Goal: Navigation & Orientation: Find specific page/section

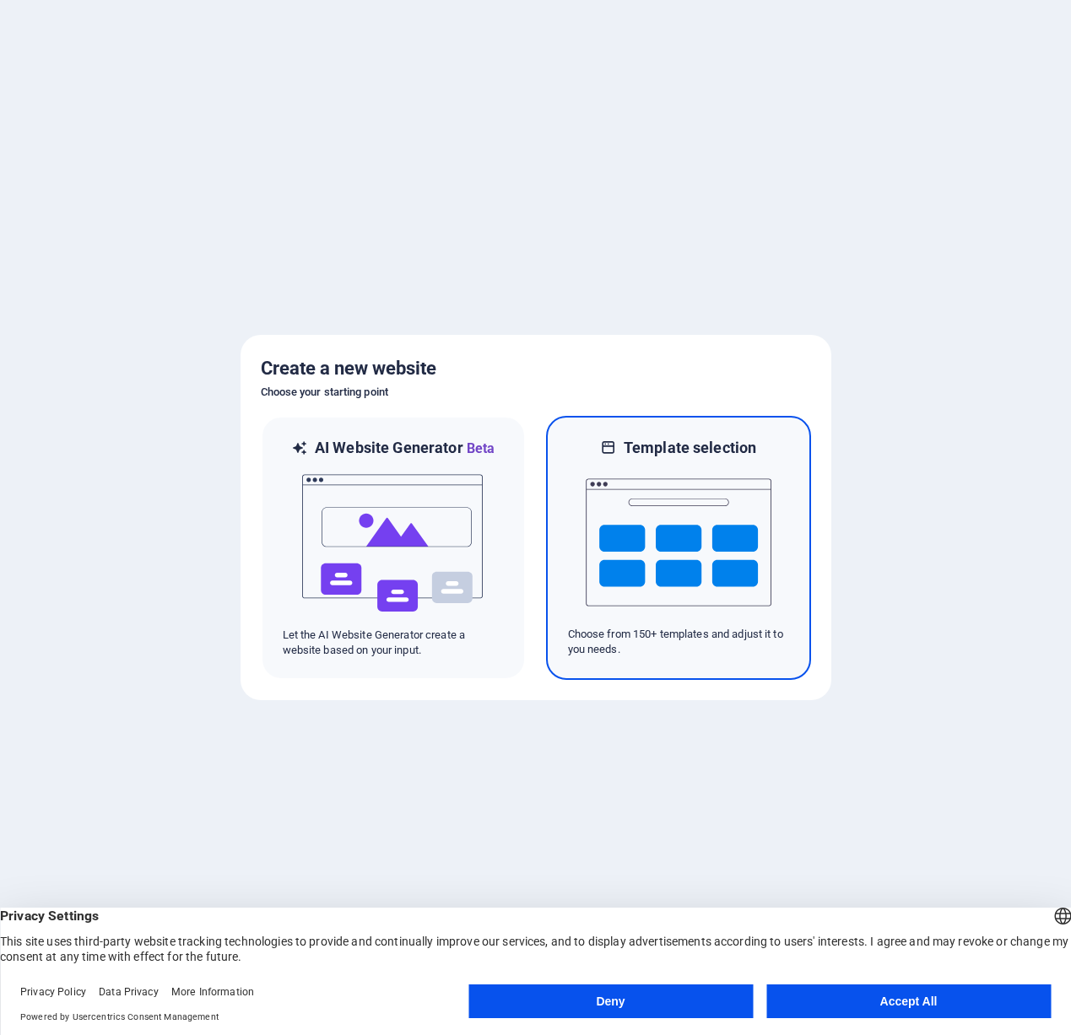
click at [737, 620] on img at bounding box center [679, 542] width 186 height 169
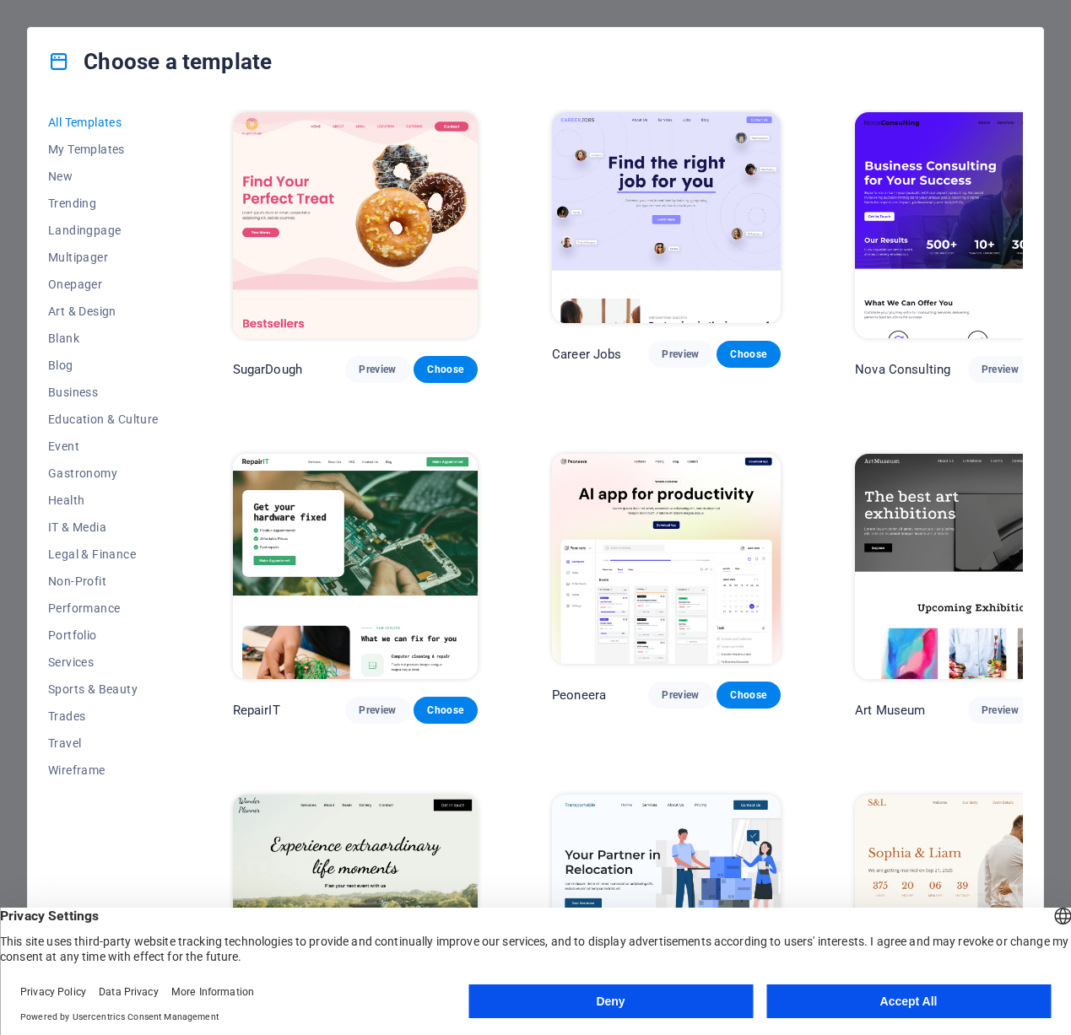
click at [688, 994] on button "Deny" at bounding box center [610, 1002] width 284 height 34
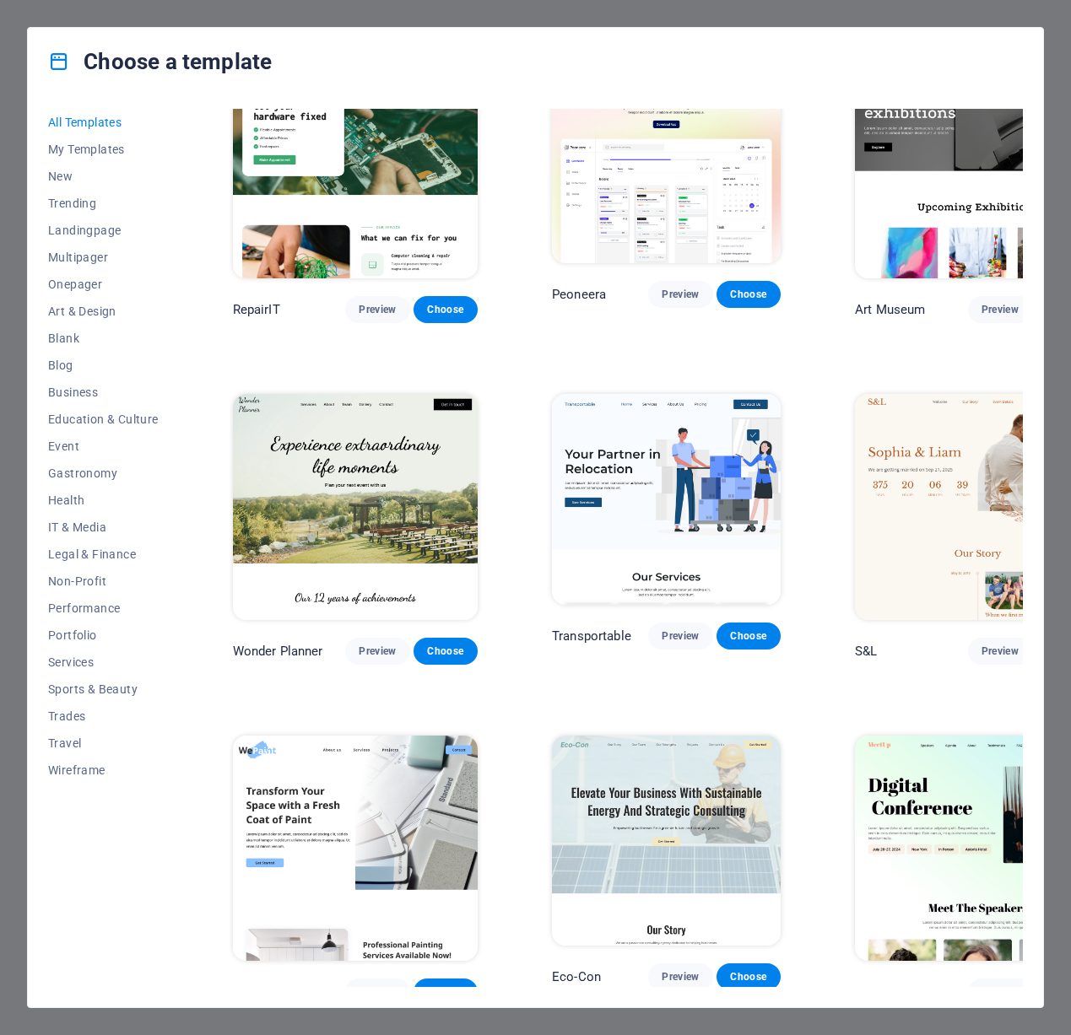
scroll to position [493, 0]
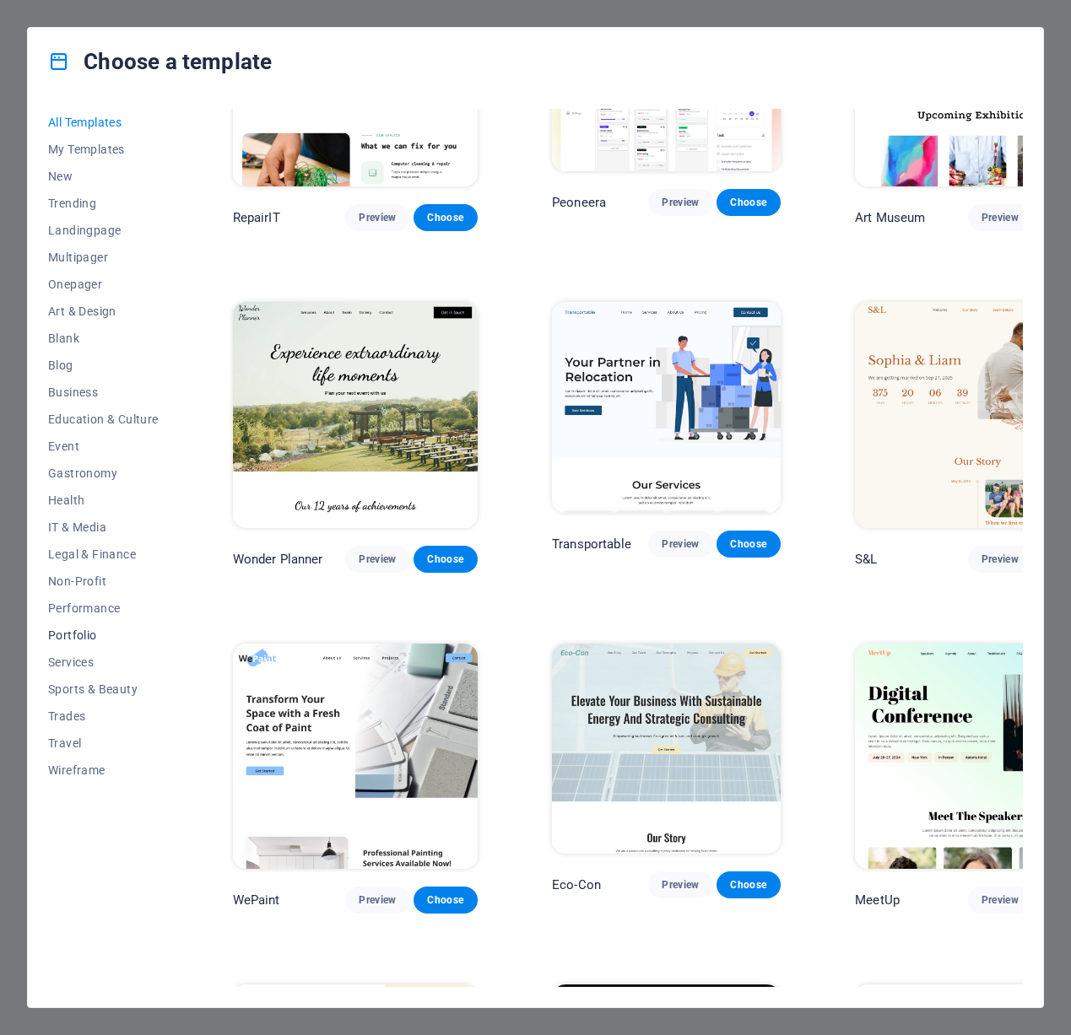
click at [90, 631] on span "Portfolio" at bounding box center [103, 635] width 111 height 13
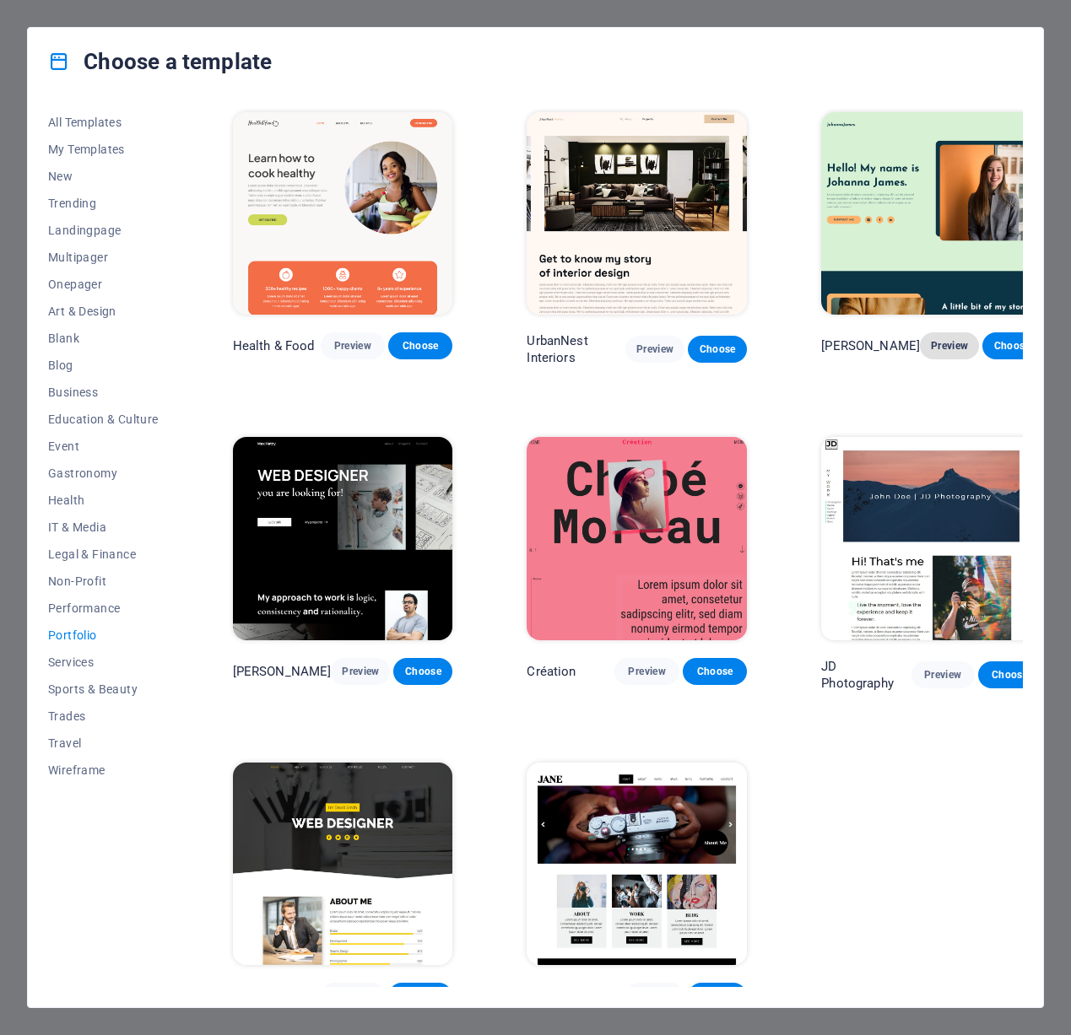
click at [933, 339] on span "Preview" at bounding box center [949, 345] width 32 height 13
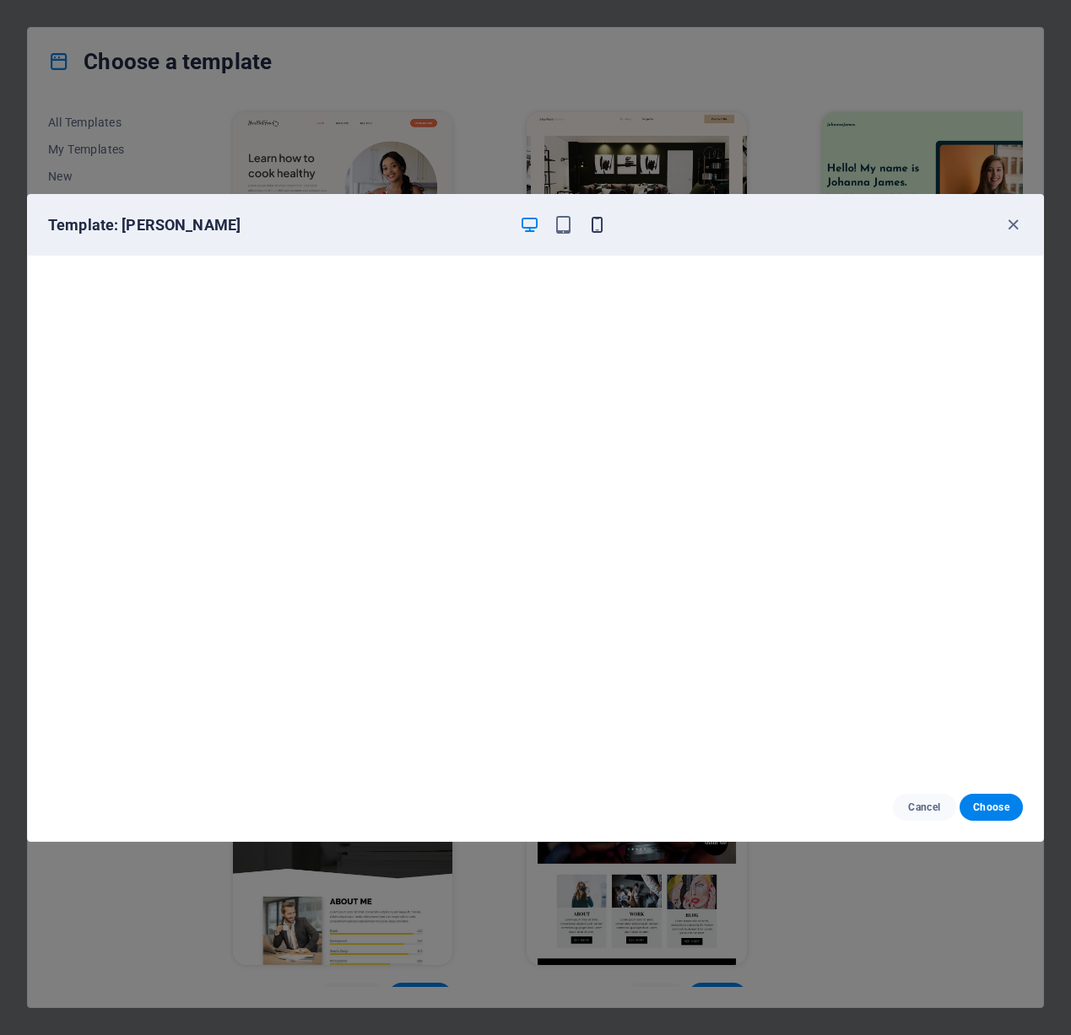
click at [599, 230] on icon "button" at bounding box center [596, 224] width 19 height 19
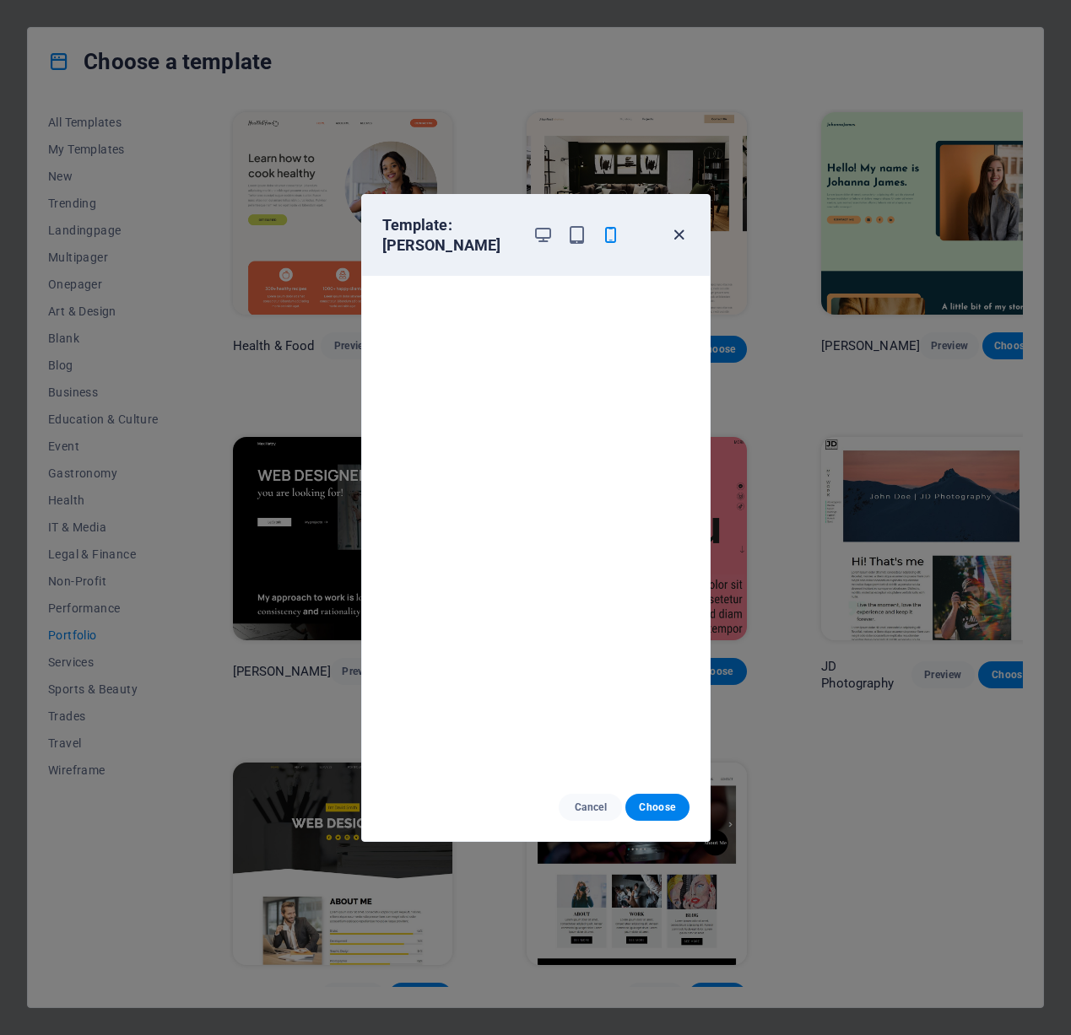
click at [683, 229] on icon "button" at bounding box center [678, 234] width 19 height 19
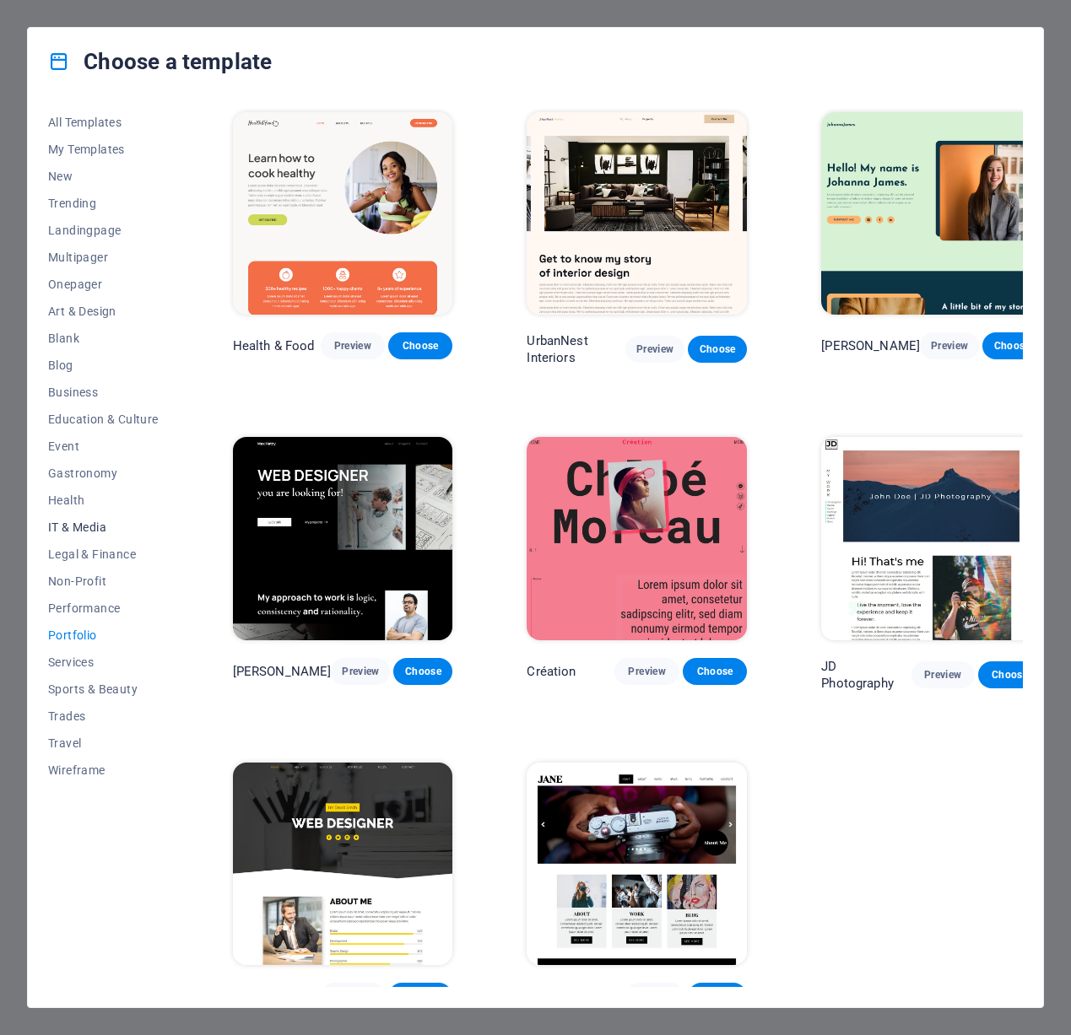
click at [86, 529] on span "IT & Media" at bounding box center [103, 527] width 111 height 13
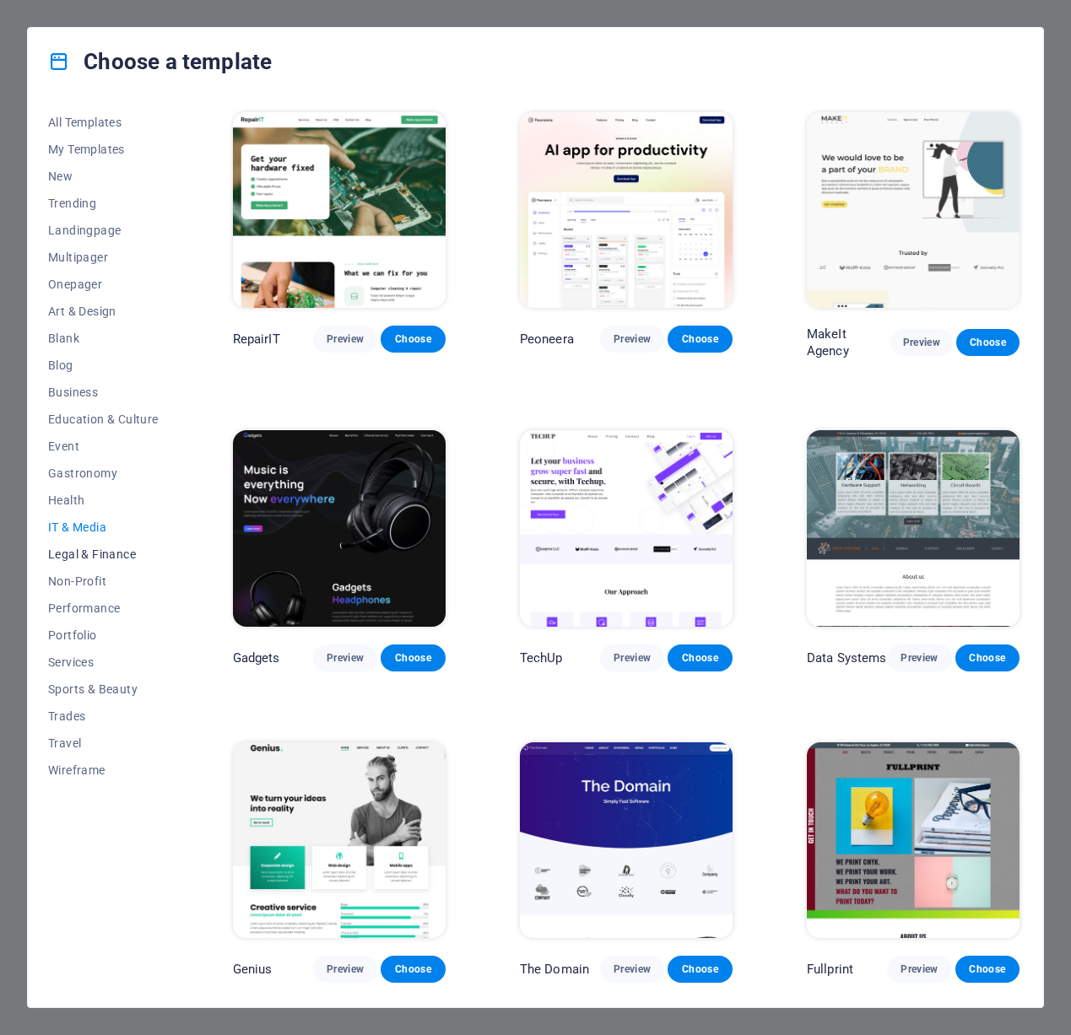
click at [94, 559] on span "Legal & Finance" at bounding box center [103, 554] width 111 height 13
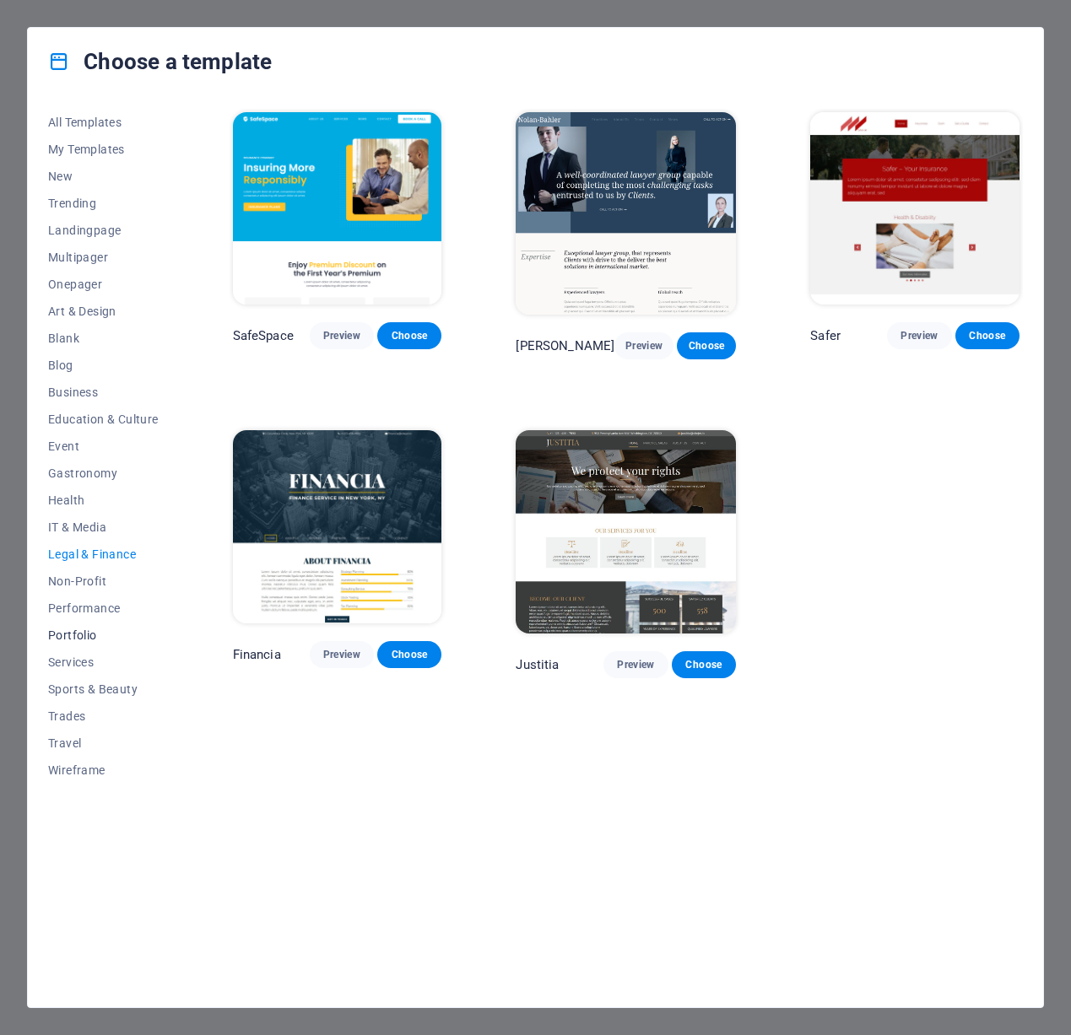
click at [92, 634] on span "Portfolio" at bounding box center [103, 635] width 111 height 13
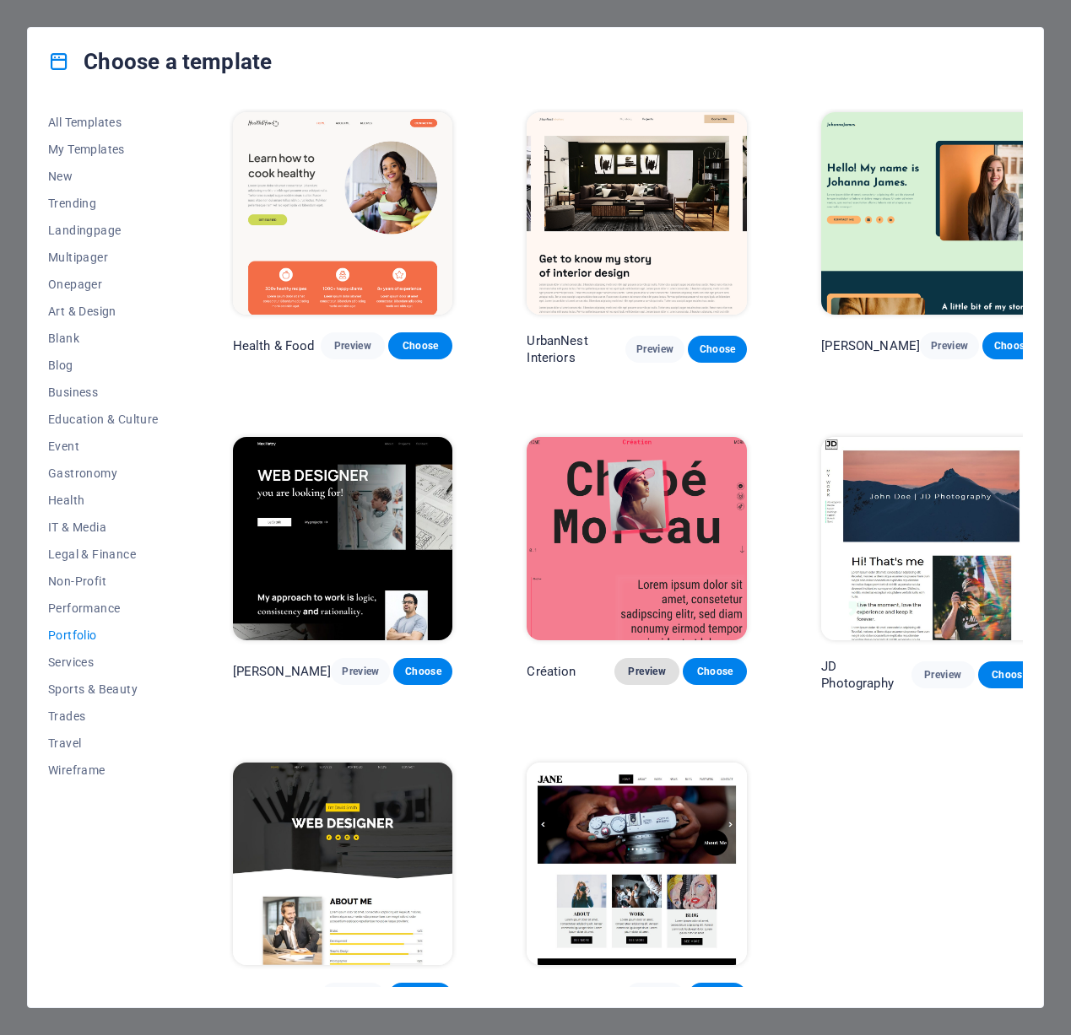
click at [628, 665] on span "Preview" at bounding box center [646, 671] width 37 height 13
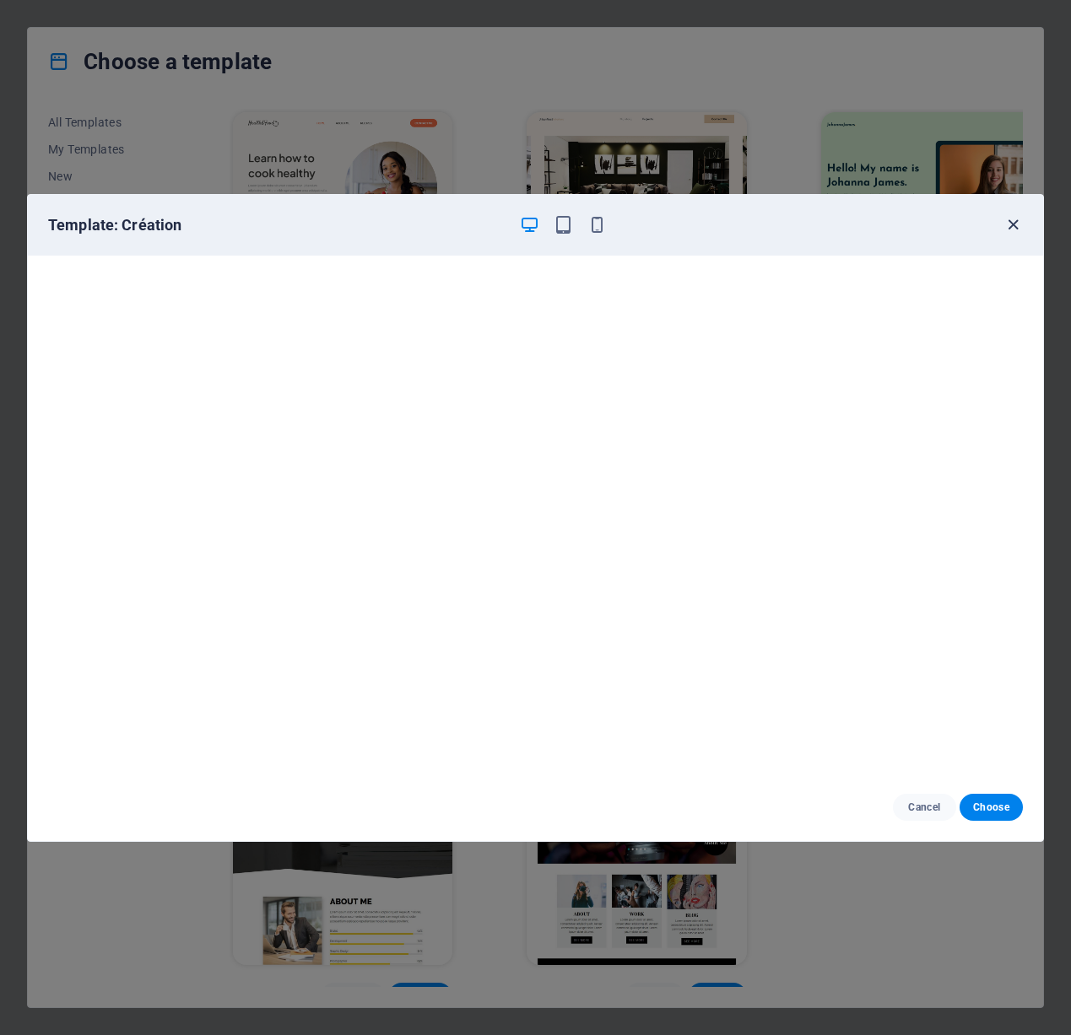
click at [1007, 231] on icon "button" at bounding box center [1012, 224] width 19 height 19
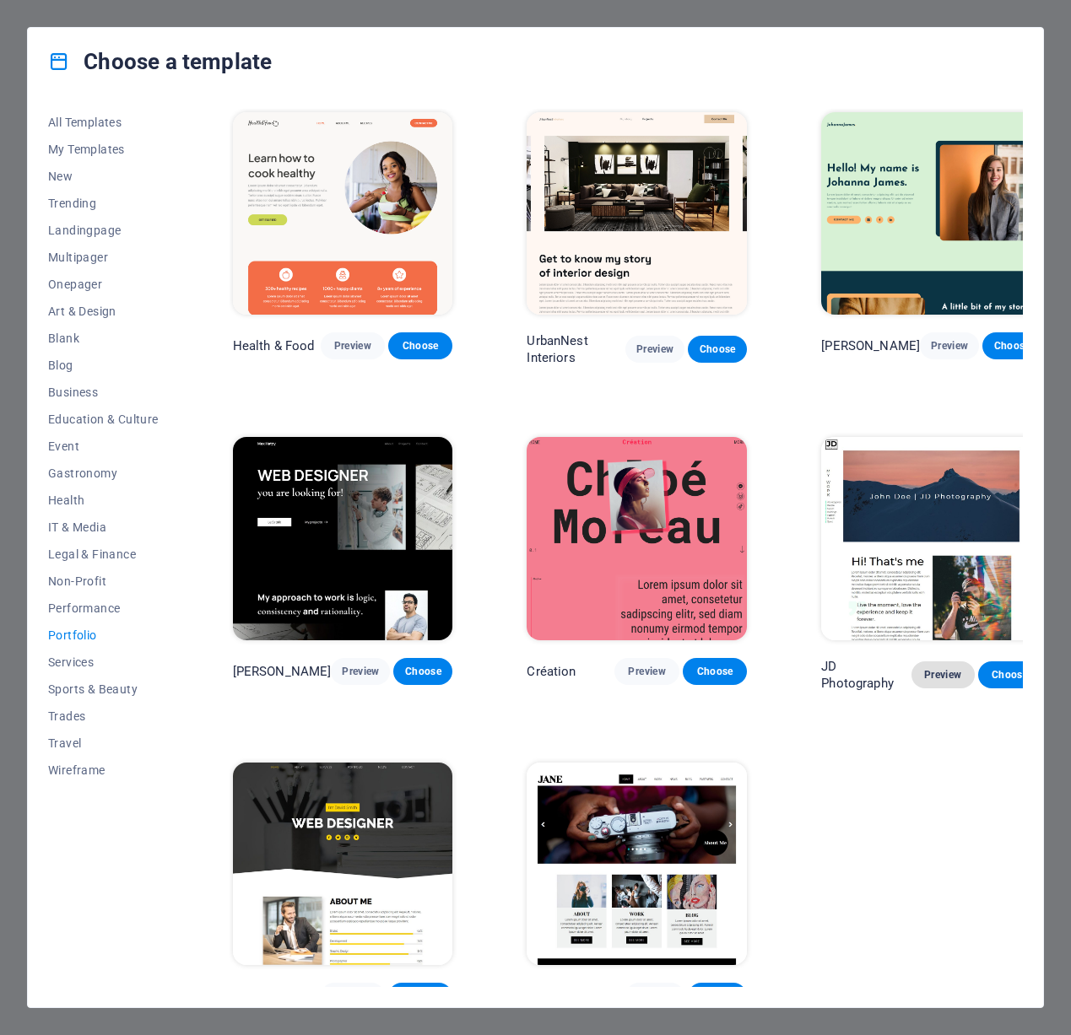
click at [932, 668] on span "Preview" at bounding box center [943, 674] width 36 height 13
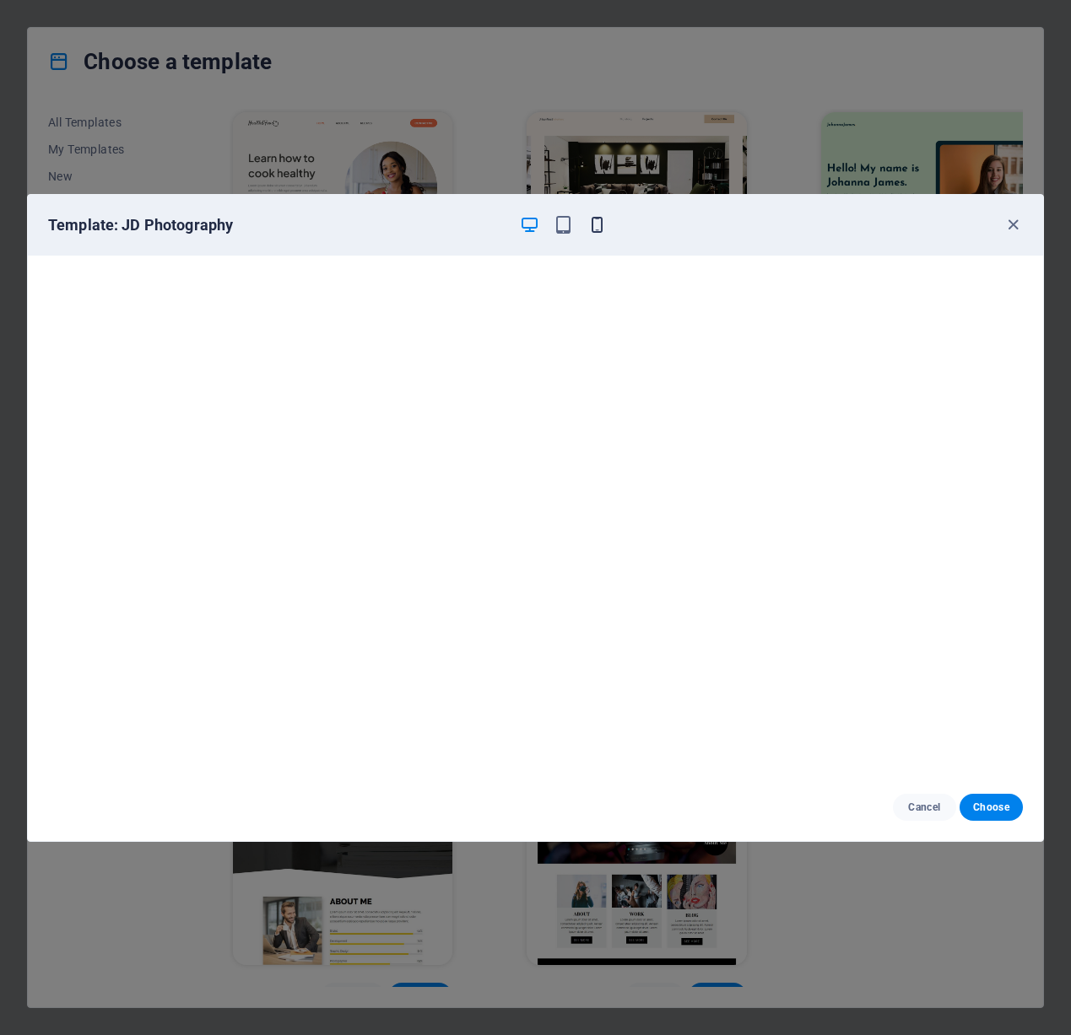
click at [602, 228] on icon "button" at bounding box center [596, 224] width 19 height 19
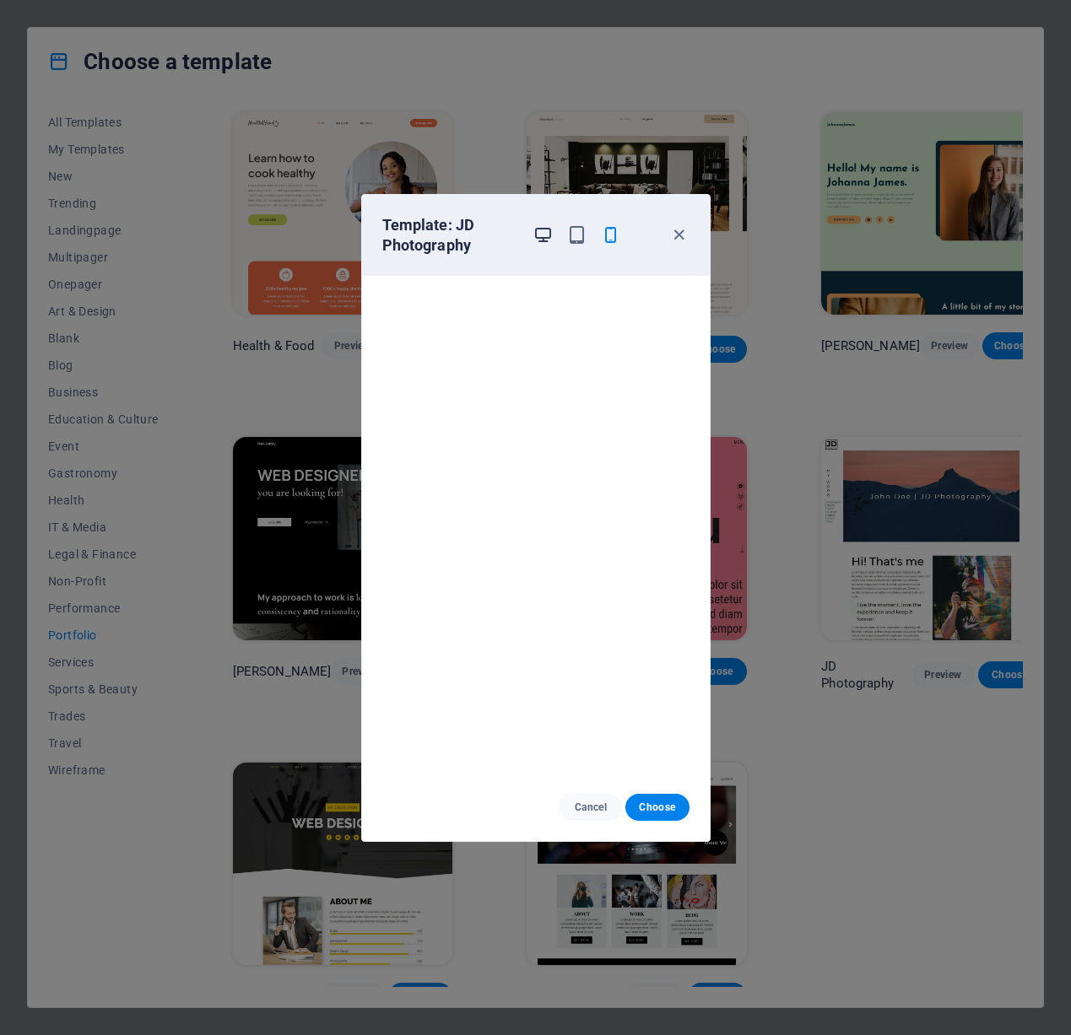
click at [539, 232] on icon "button" at bounding box center [542, 234] width 19 height 19
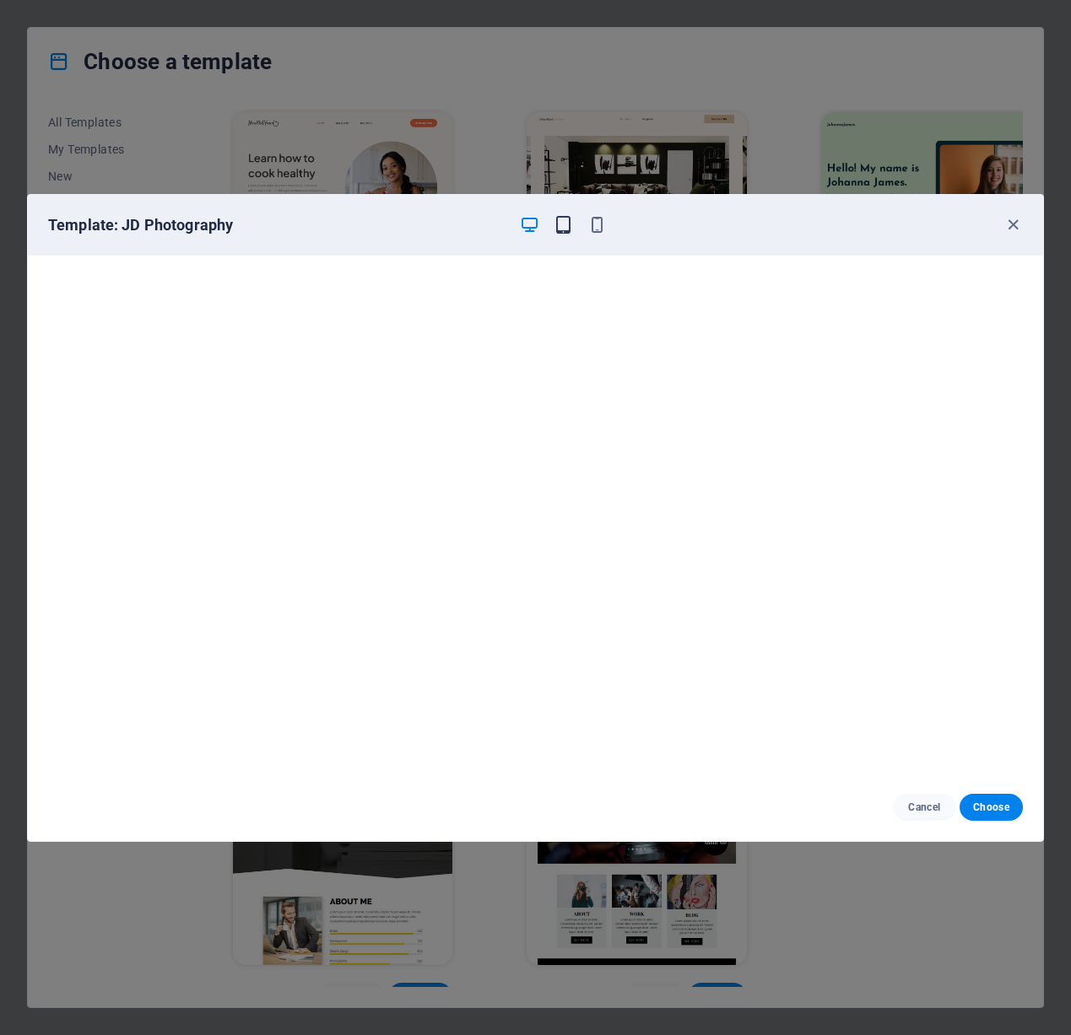
click at [565, 232] on icon "button" at bounding box center [562, 224] width 19 height 19
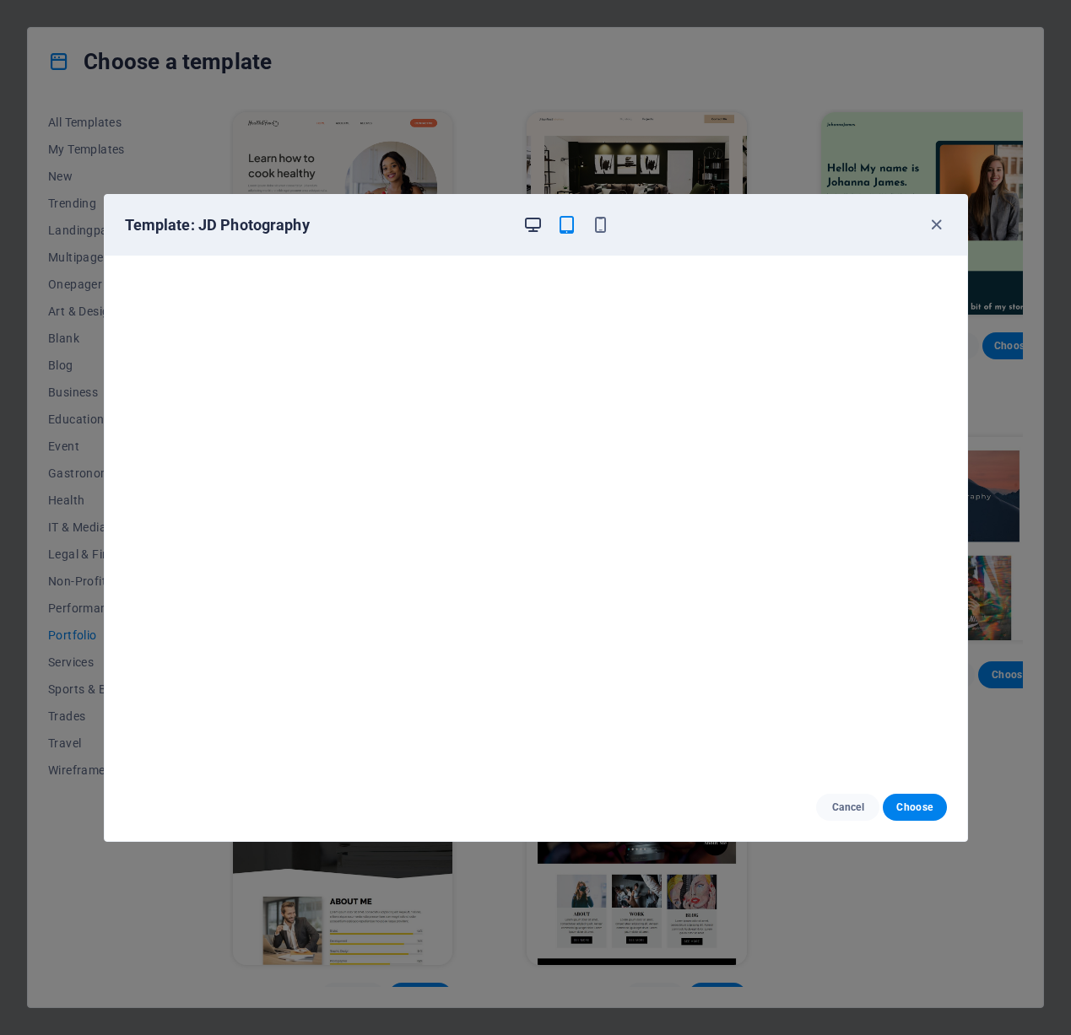
click at [531, 232] on icon "button" at bounding box center [532, 224] width 19 height 19
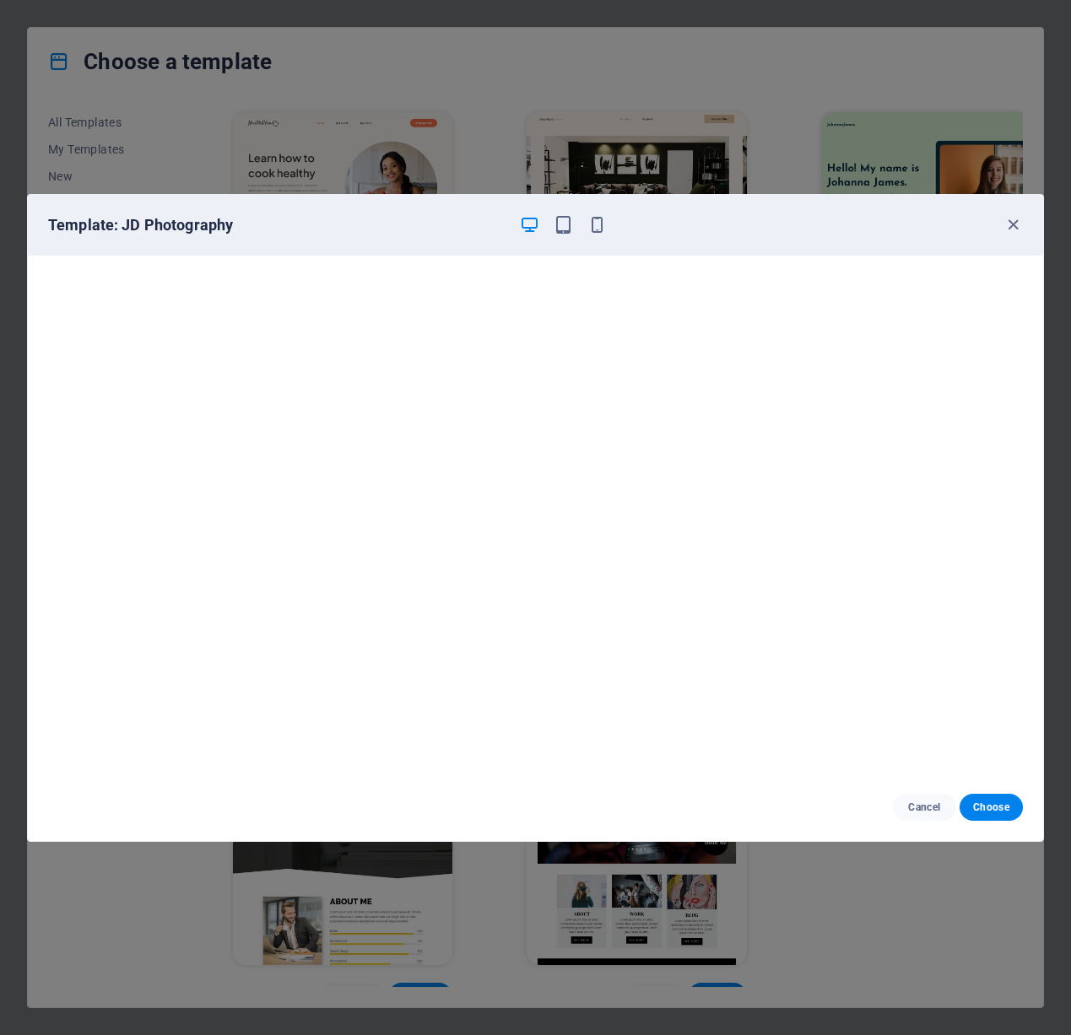
scroll to position [4, 0]
click at [1017, 232] on icon "button" at bounding box center [1012, 224] width 19 height 19
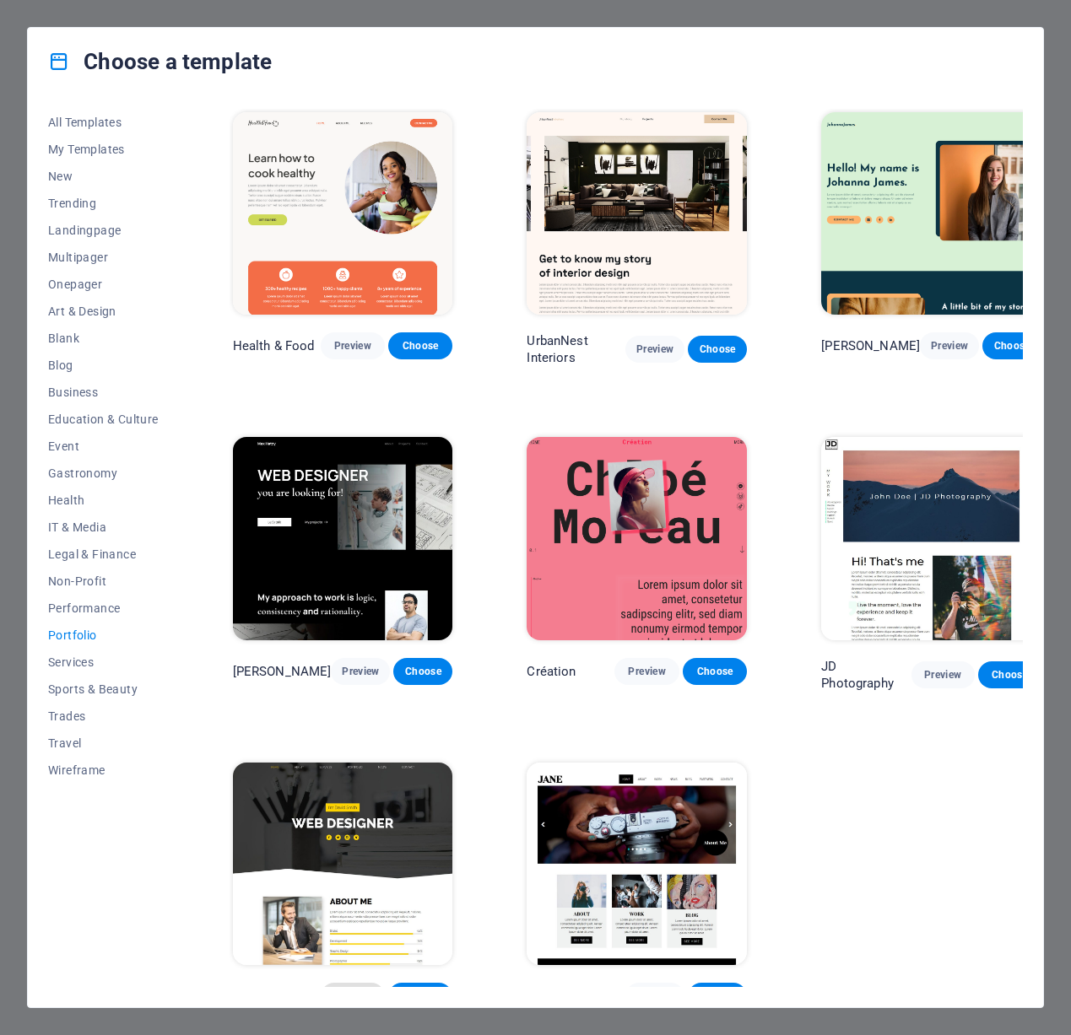
click at [343, 983] on button "Preview" at bounding box center [353, 996] width 64 height 27
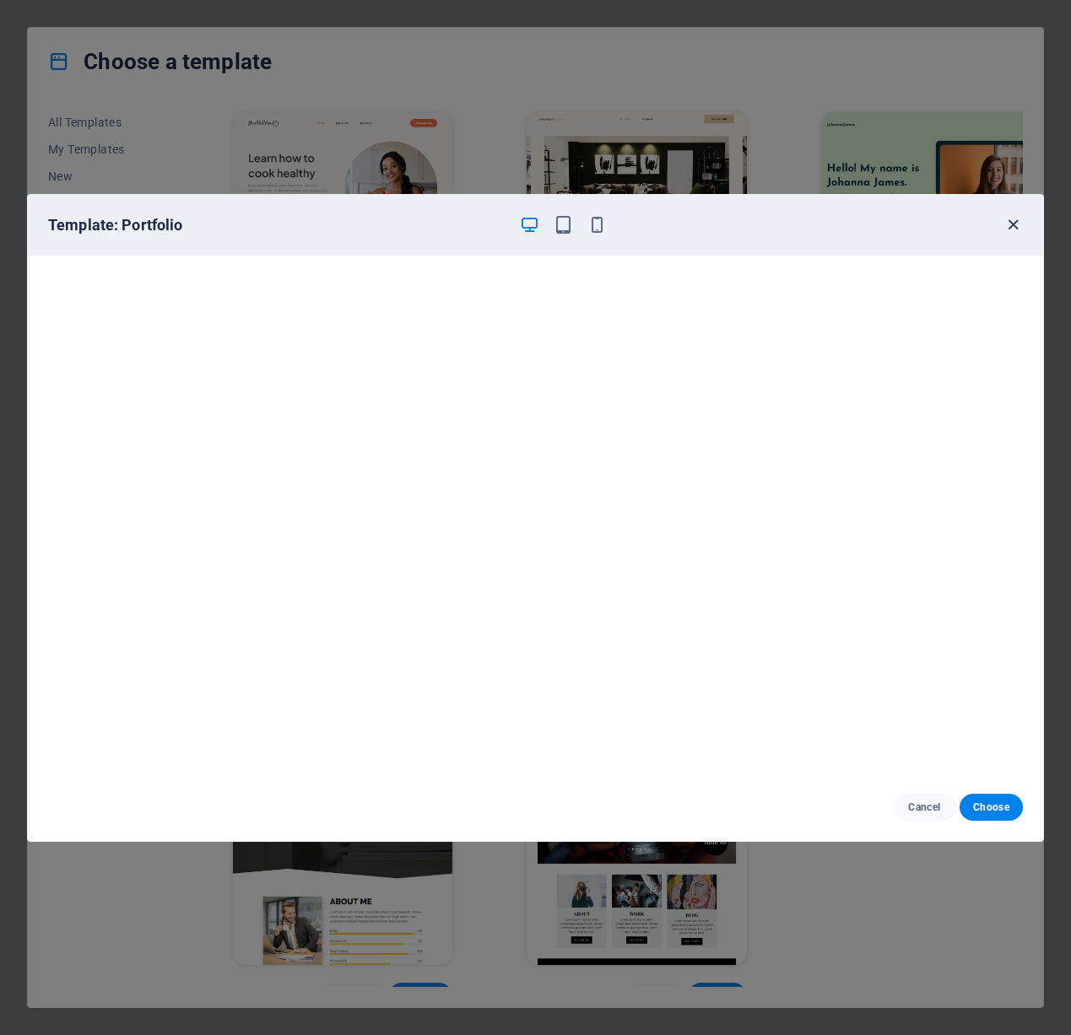
click at [1010, 224] on icon "button" at bounding box center [1012, 224] width 19 height 19
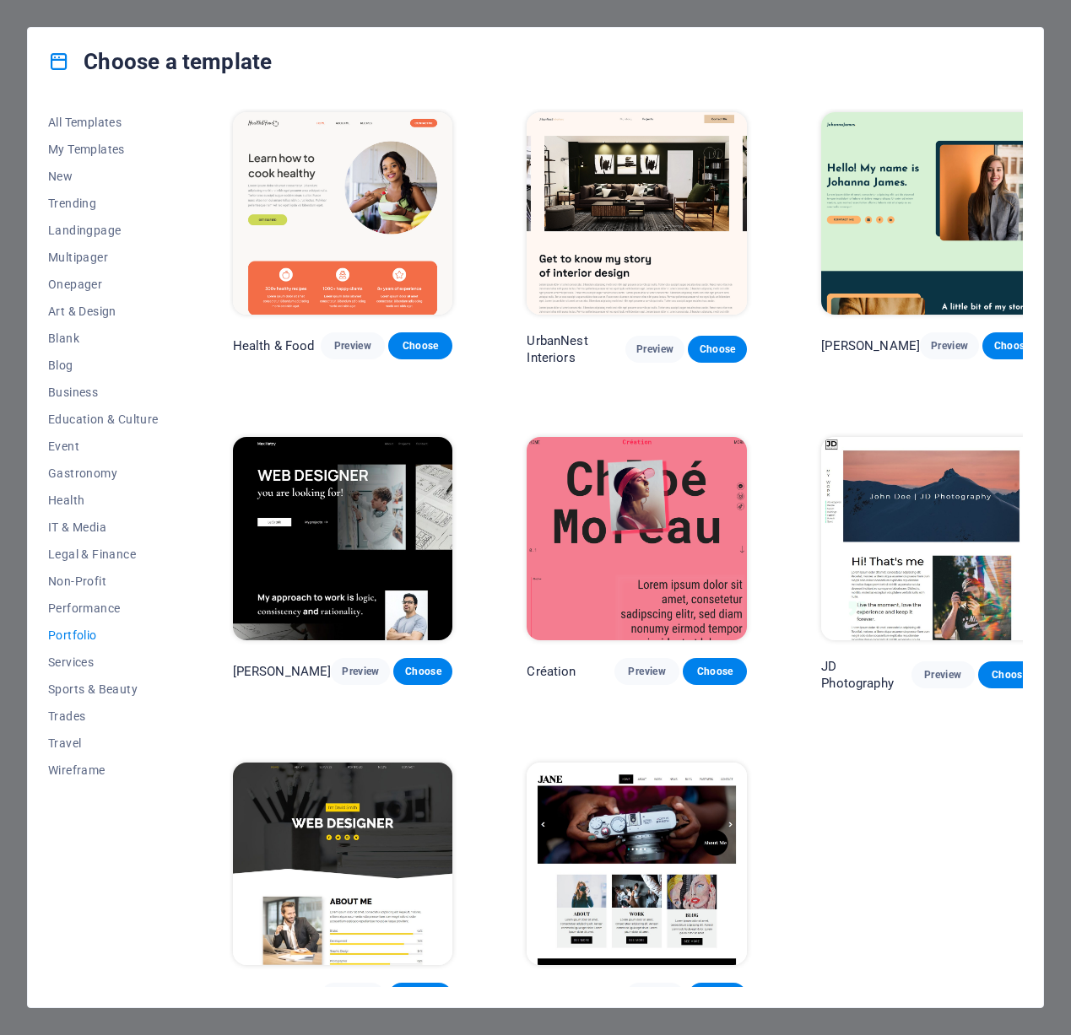
click at [532, 14] on div "Choose a template All Templates My Templates New Trending Landingpage Multipage…" at bounding box center [535, 517] width 1071 height 1035
